Goal: Check status: Check status

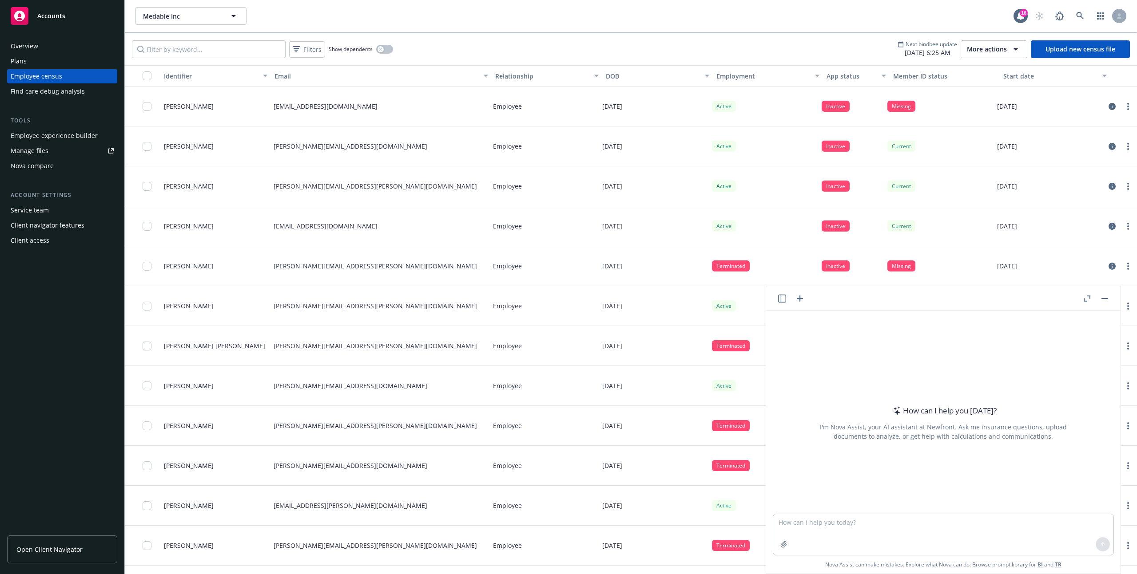
click at [490, 325] on div "Employee" at bounding box center [544, 306] width 110 height 40
click at [1104, 298] on rect "button" at bounding box center [1104, 298] width 6 height 1
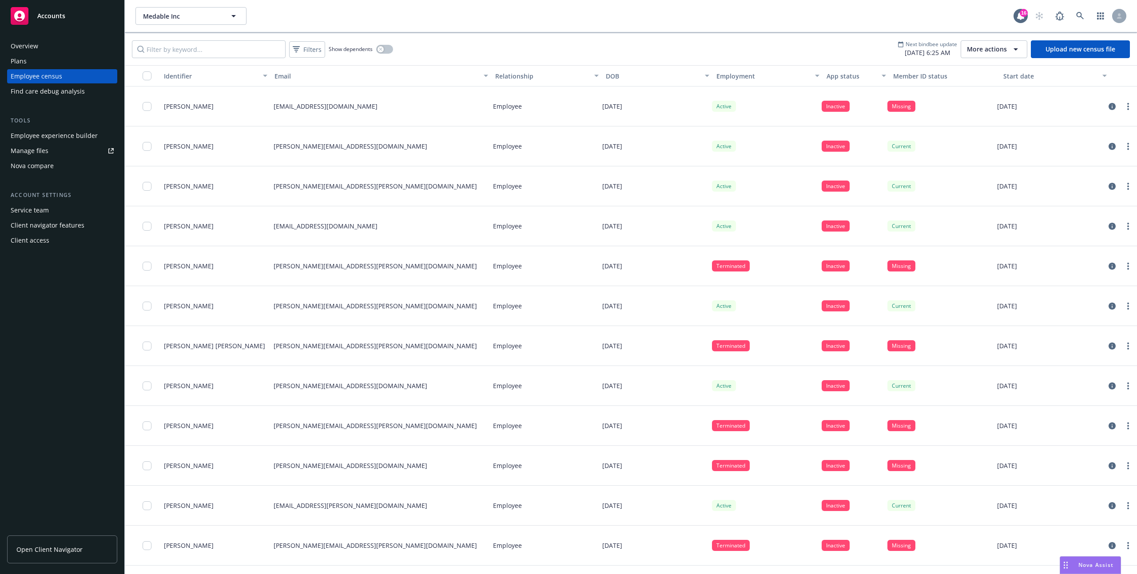
click at [826, 71] on div "App status" at bounding box center [850, 75] width 49 height 9
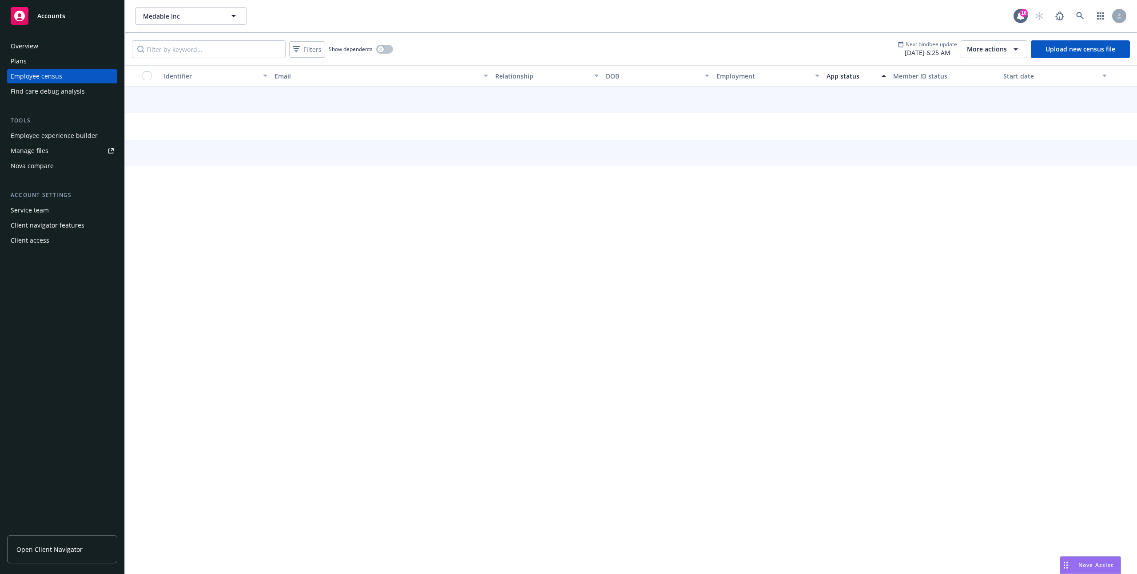
click at [1086, 567] on span "Nova Assist" at bounding box center [1095, 566] width 35 height 8
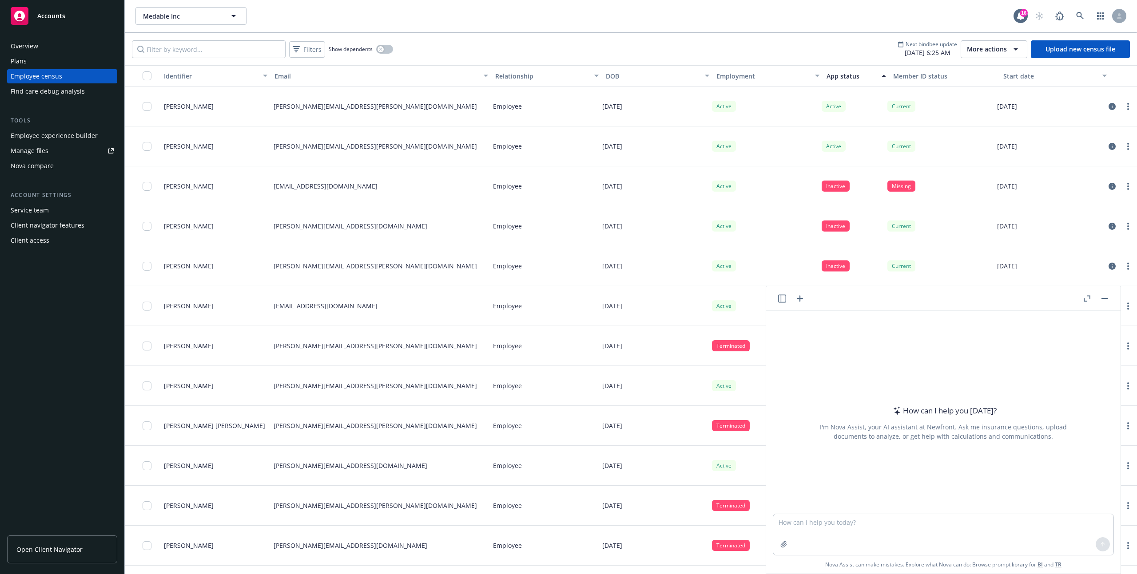
click at [520, 352] on div "Employee" at bounding box center [544, 346] width 110 height 40
